Goal: Book appointment/travel/reservation

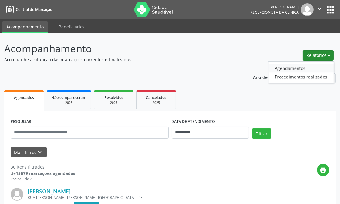
click at [284, 65] on link "Agendamentos" at bounding box center [301, 68] width 65 height 8
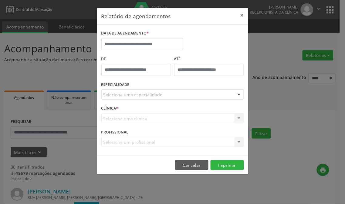
click at [132, 52] on div "DATA DE AGENDAMENTO *" at bounding box center [142, 42] width 85 height 26
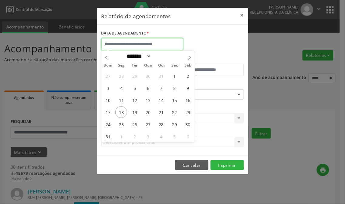
click at [137, 45] on input "text" at bounding box center [142, 44] width 82 height 12
click at [122, 111] on span "18" at bounding box center [121, 112] width 12 height 12
type input "**********"
click at [121, 111] on span "18" at bounding box center [121, 112] width 12 height 12
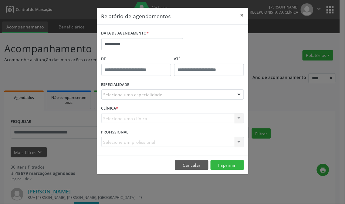
click at [198, 92] on div "Seleciona uma especialidade" at bounding box center [172, 95] width 143 height 10
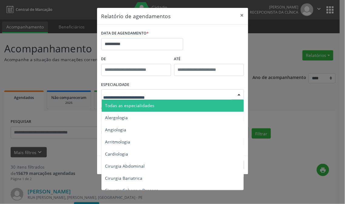
click at [147, 108] on span "Todas as especialidades" at bounding box center [129, 106] width 49 height 6
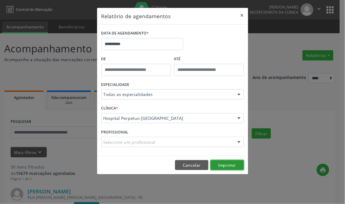
click at [224, 166] on button "Imprimir" at bounding box center [227, 165] width 33 height 10
